Goal: Transaction & Acquisition: Book appointment/travel/reservation

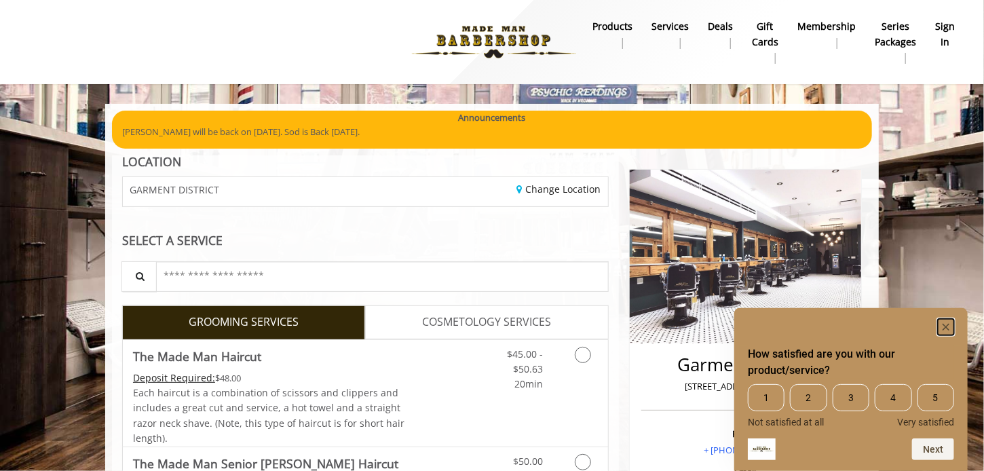
click at [951, 329] on rect "Hide survey" at bounding box center [946, 327] width 16 height 16
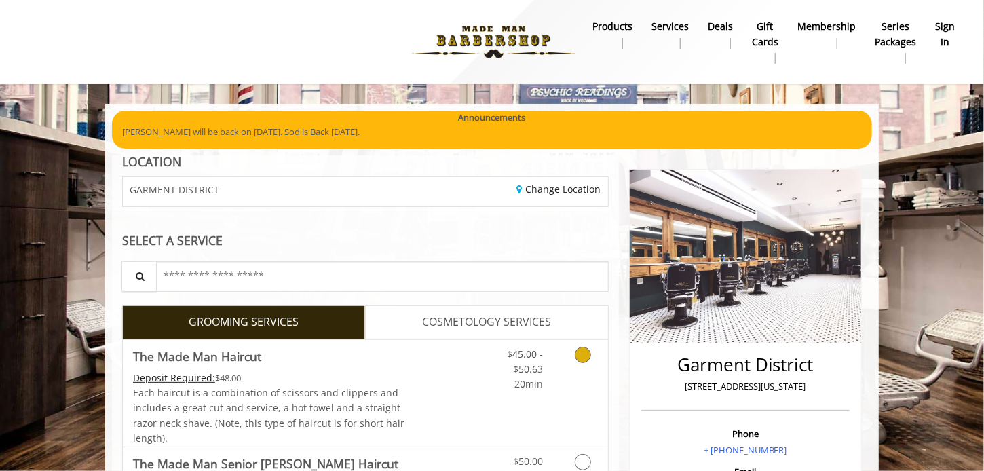
click at [558, 369] on div "Grooming services" at bounding box center [580, 366] width 55 height 52
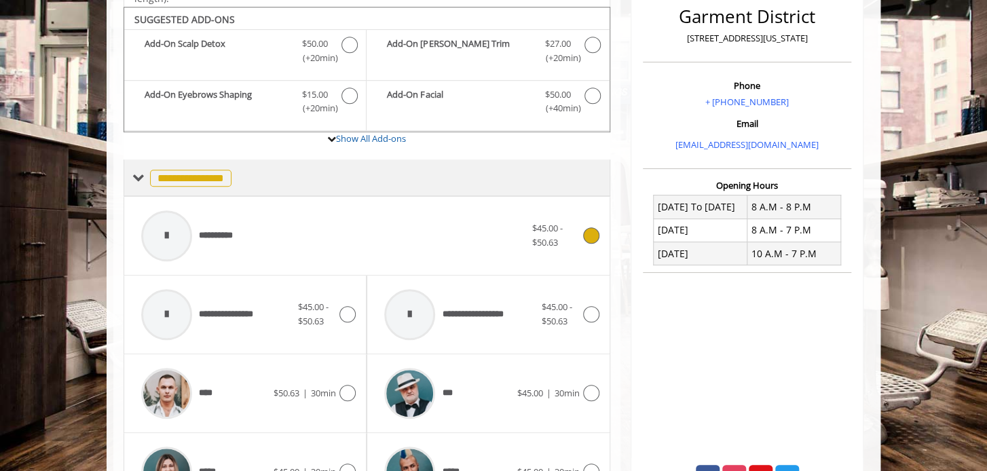
scroll to position [354, 0]
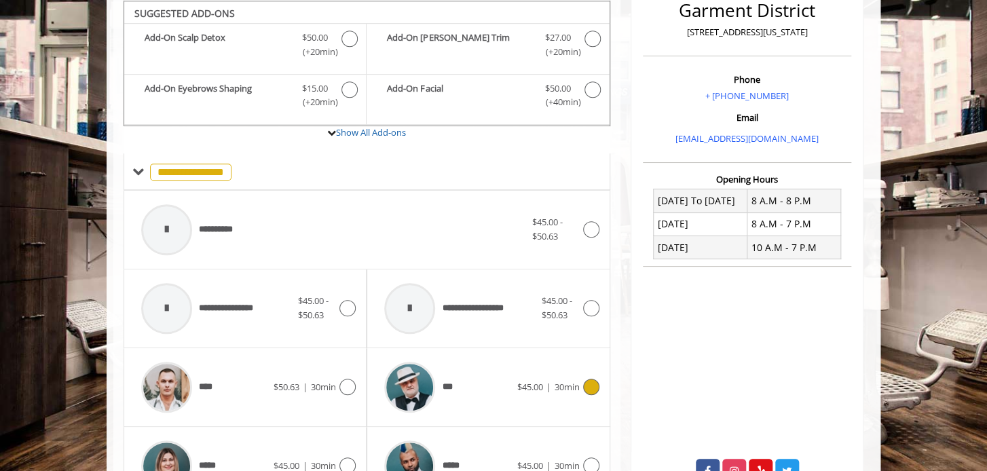
click at [527, 385] on span "$45.00" at bounding box center [530, 387] width 26 height 12
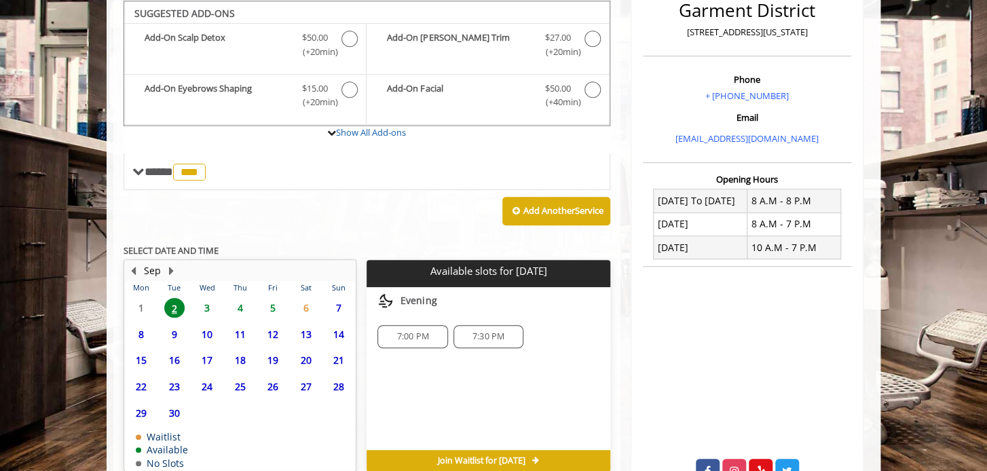
scroll to position [420, 0]
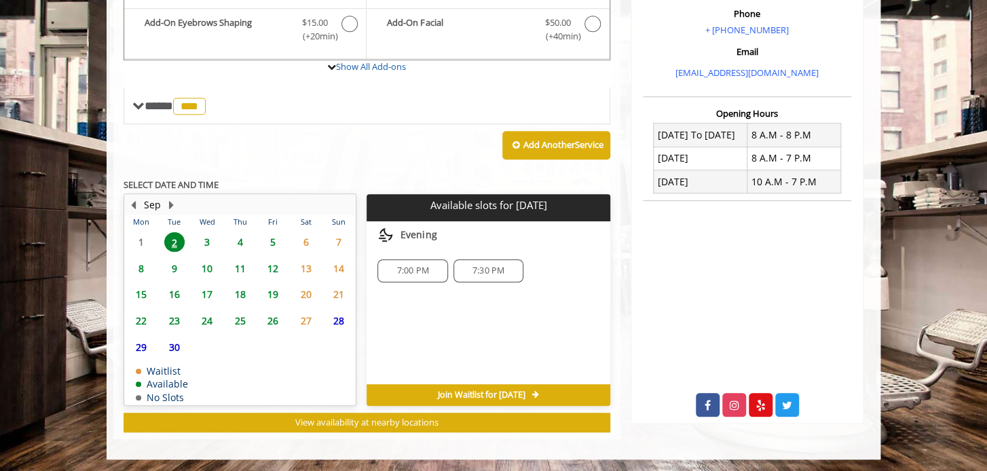
click at [206, 241] on span "3" at bounding box center [207, 242] width 20 height 20
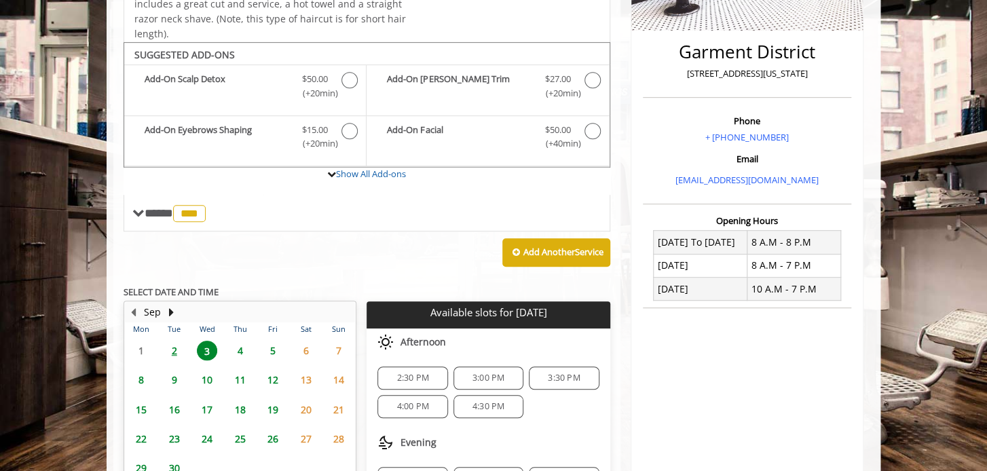
scroll to position [440, 0]
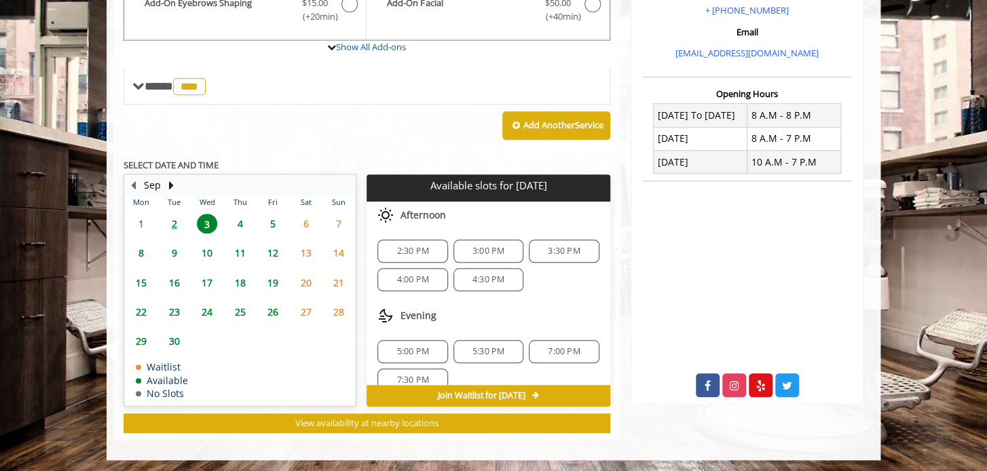
click at [172, 222] on span "2" at bounding box center [174, 224] width 20 height 20
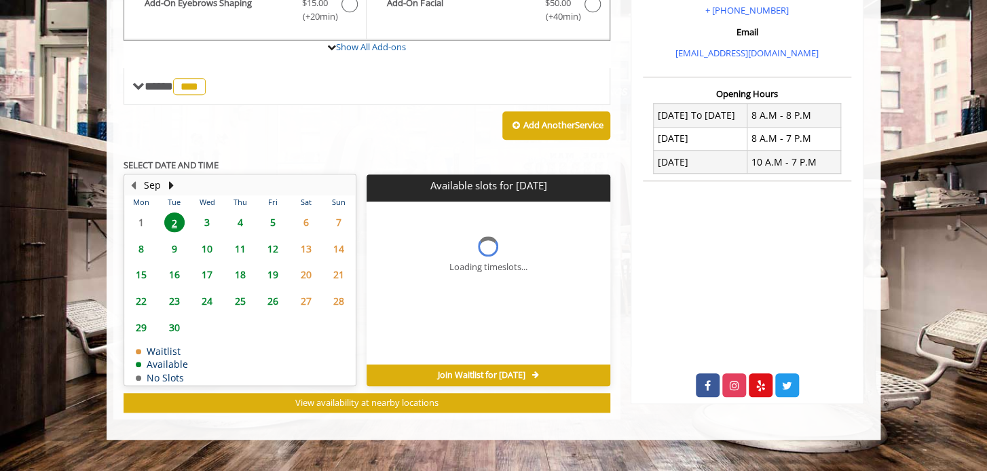
scroll to position [420, 0]
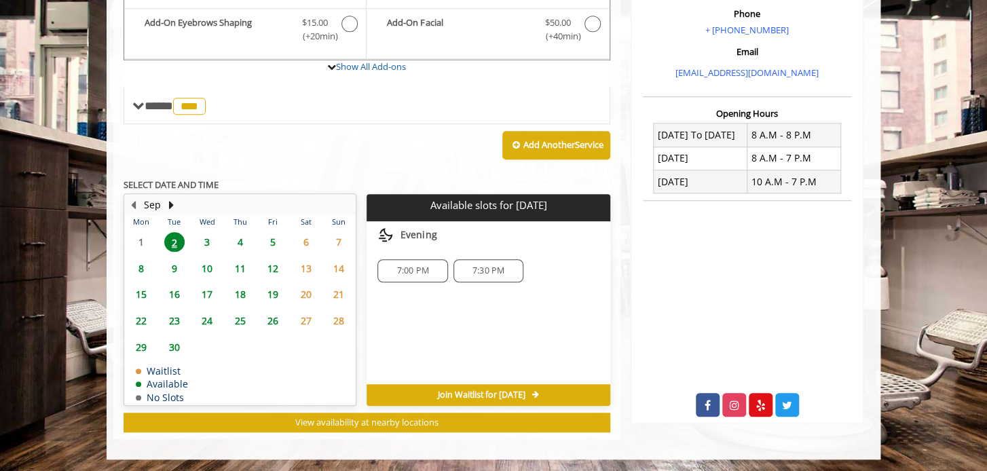
click at [405, 274] on span "7:00 PM" at bounding box center [412, 270] width 32 height 11
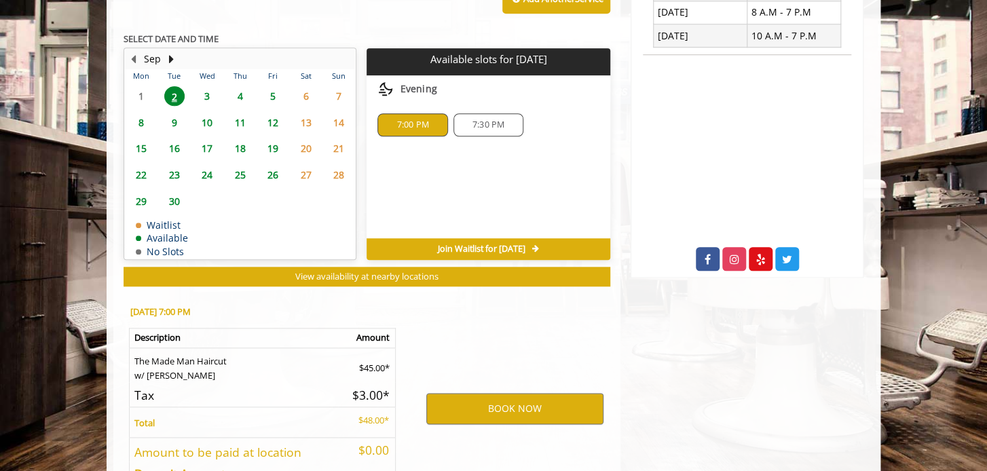
scroll to position [665, 0]
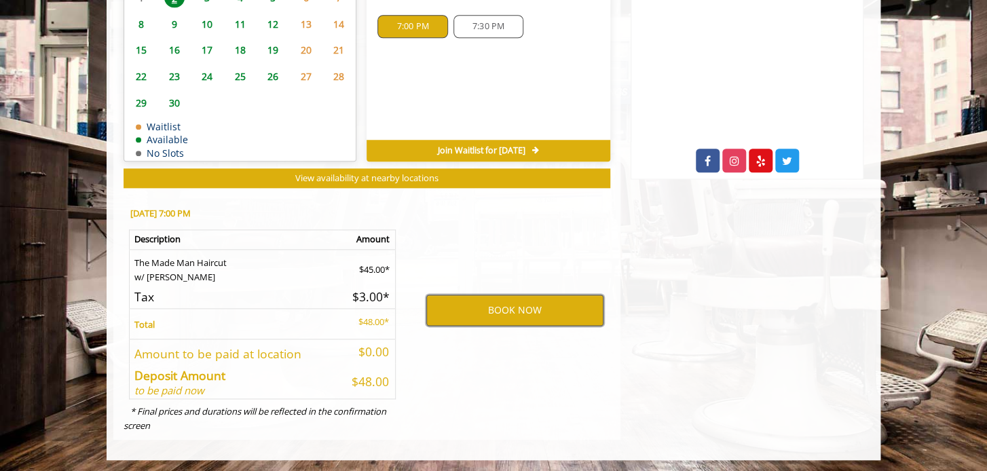
click at [454, 311] on button "BOOK NOW" at bounding box center [514, 310] width 177 height 31
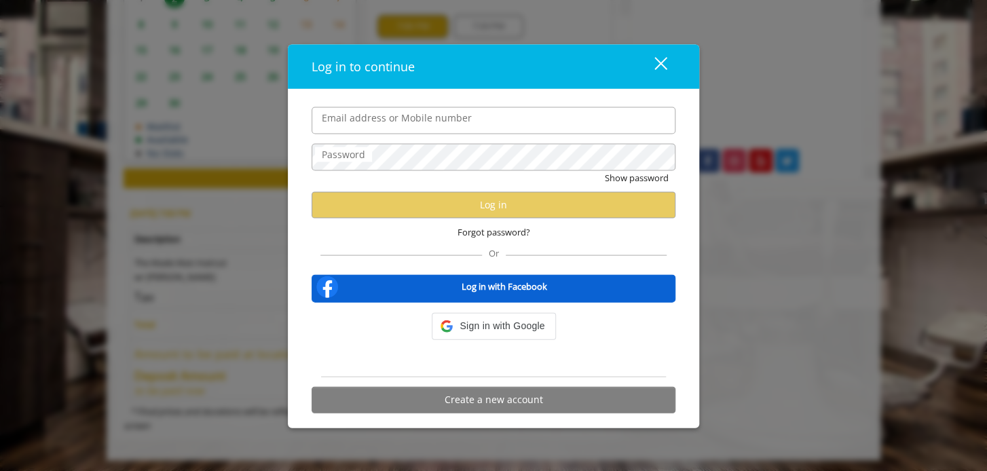
type input "**********"
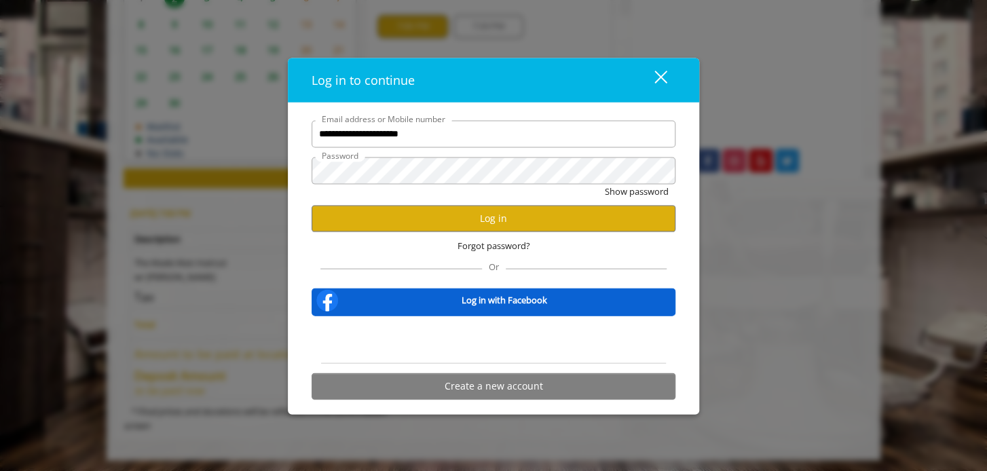
scroll to position [0, 0]
click at [446, 217] on button "Log in" at bounding box center [494, 218] width 364 height 26
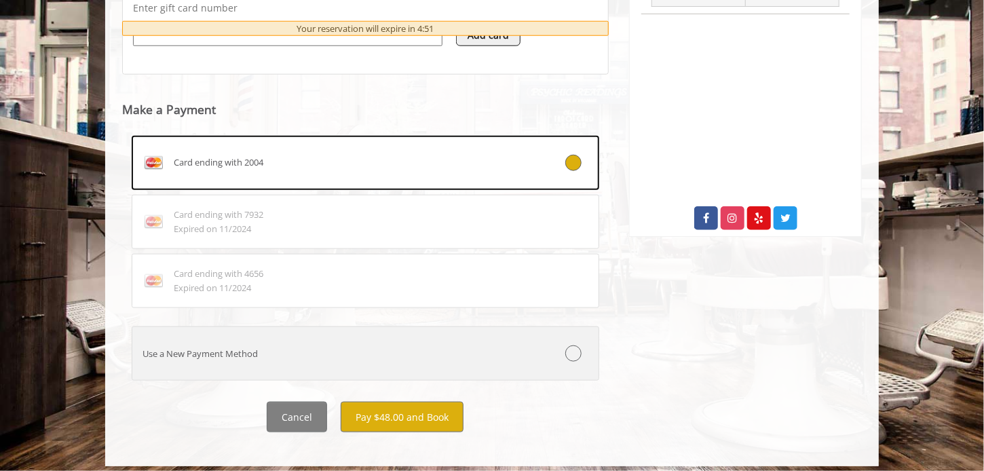
scroll to position [608, 0]
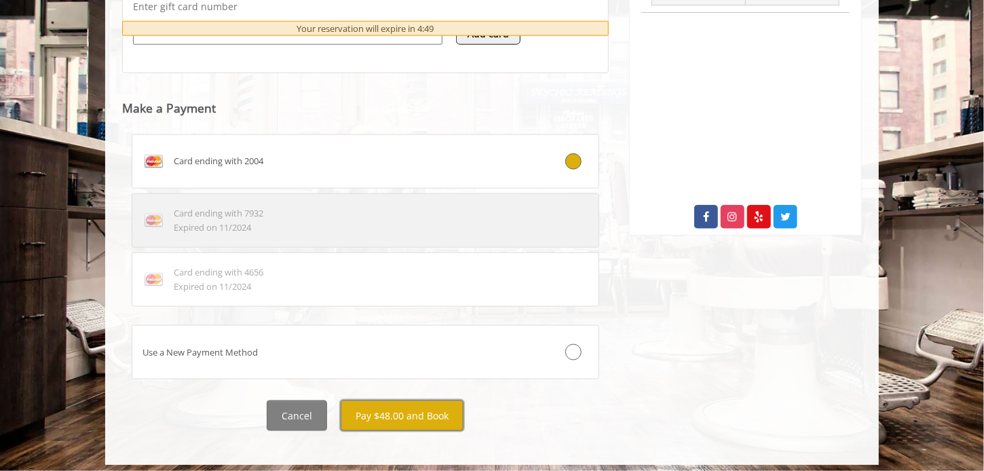
drag, startPoint x: 440, startPoint y: 410, endPoint x: 415, endPoint y: 228, distance: 183.6
click at [415, 228] on div "Card ending with 7932 Expired on 11/2024" at bounding box center [326, 220] width 388 height 29
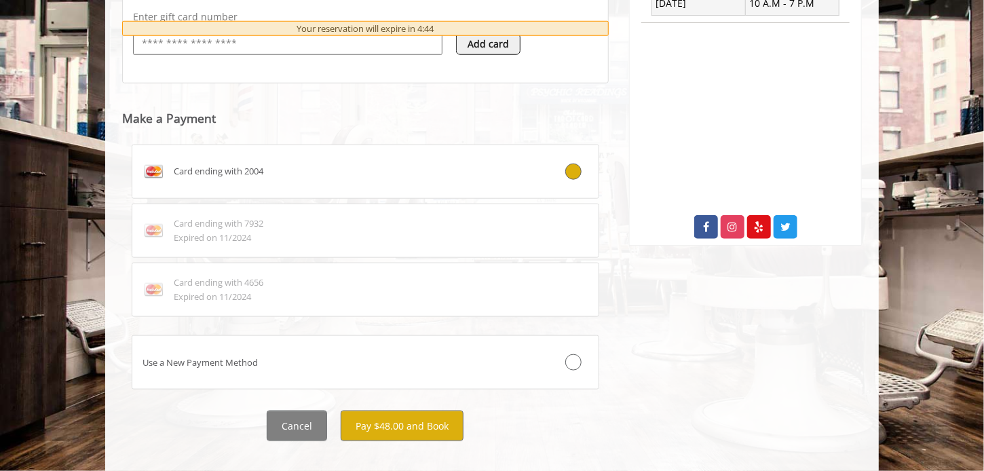
scroll to position [615, 0]
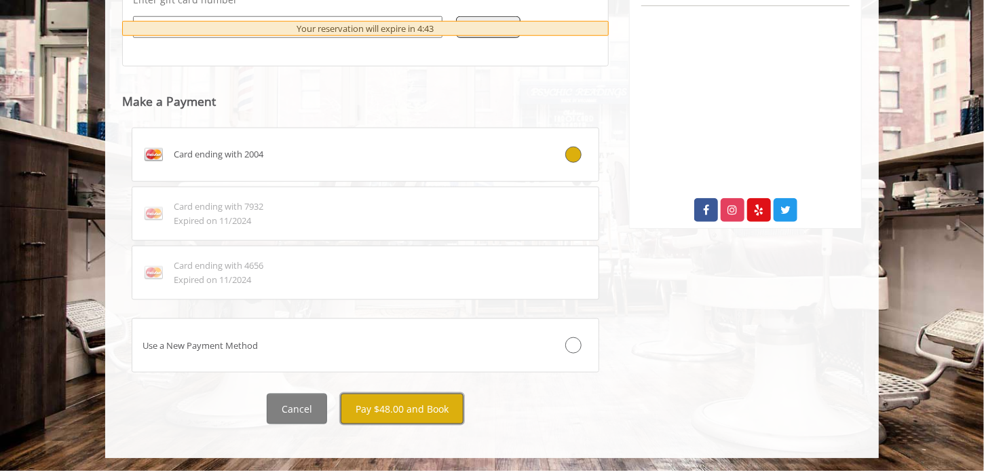
click at [402, 401] on button "Pay $48.00 and Book" at bounding box center [402, 409] width 123 height 31
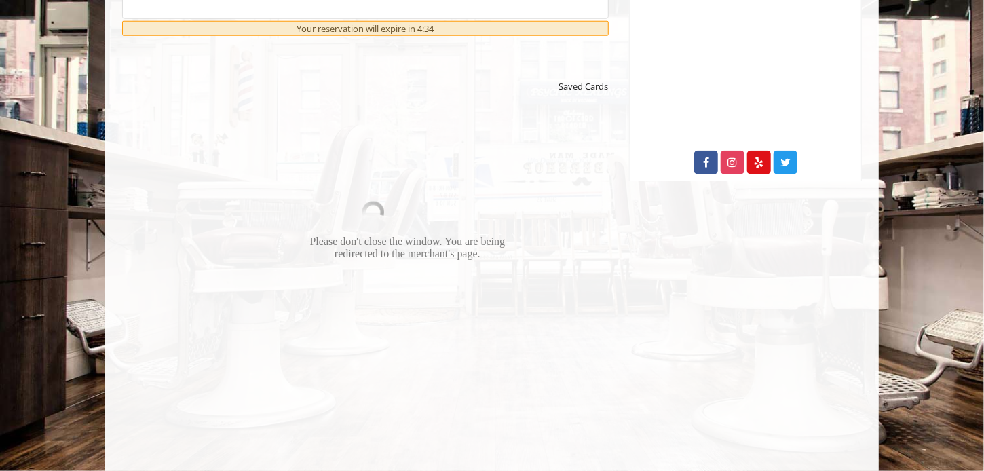
scroll to position [664, 0]
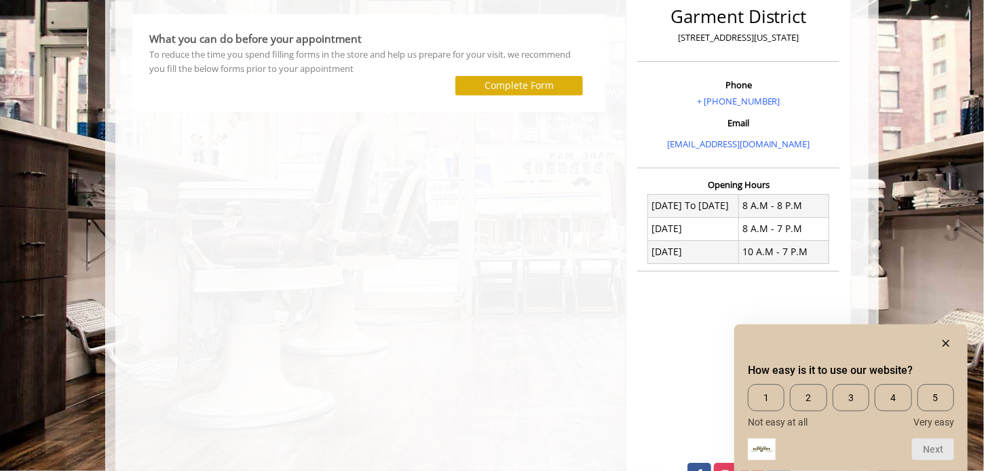
scroll to position [314, 0]
